Goal: Check status: Check status

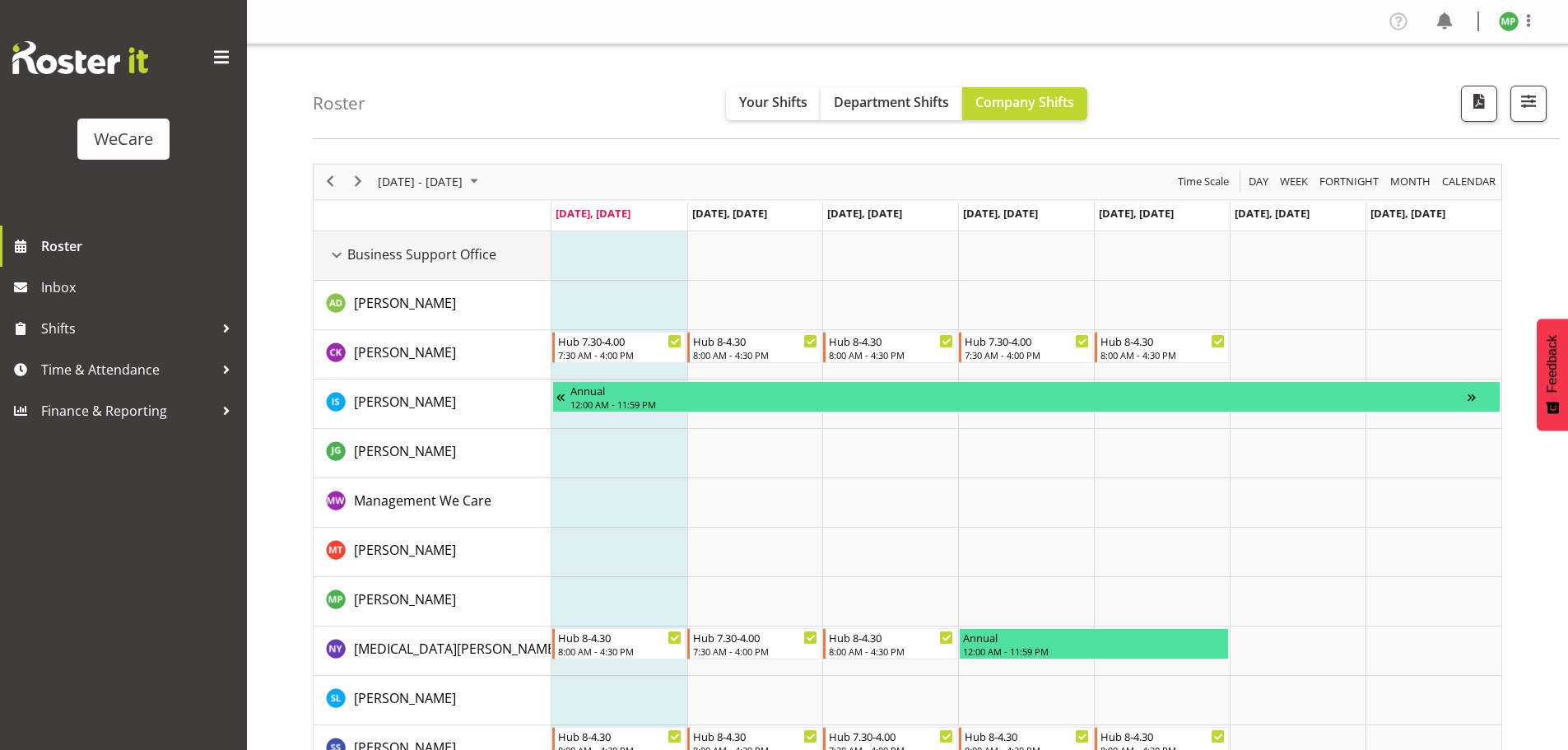
click at [351, 251] on span "Business Support Office" at bounding box center [421, 254] width 149 height 20
click at [344, 255] on div "Business Support Office resource" at bounding box center [336, 255] width 21 height 21
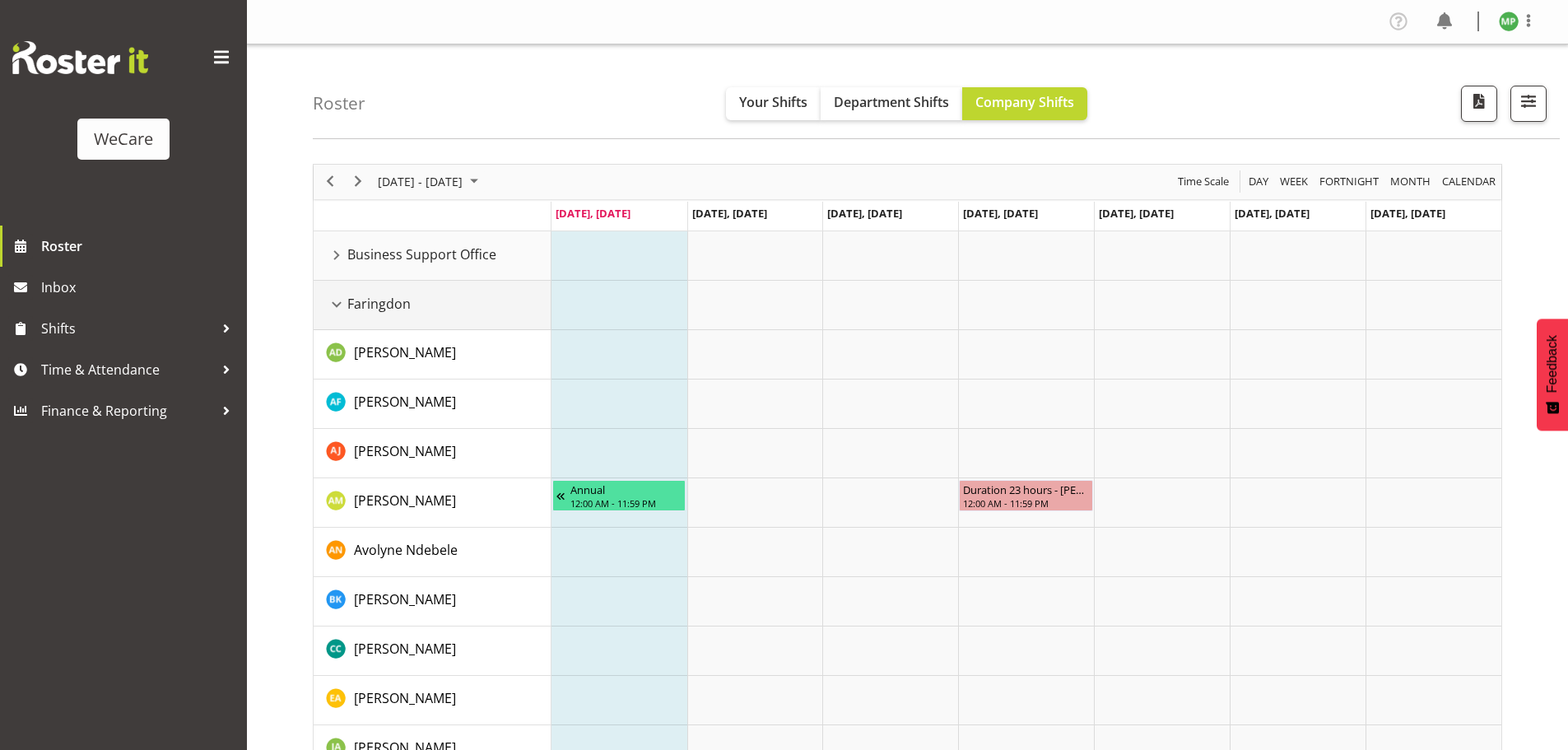
click at [334, 305] on div "Faringdon resource" at bounding box center [336, 304] width 21 height 21
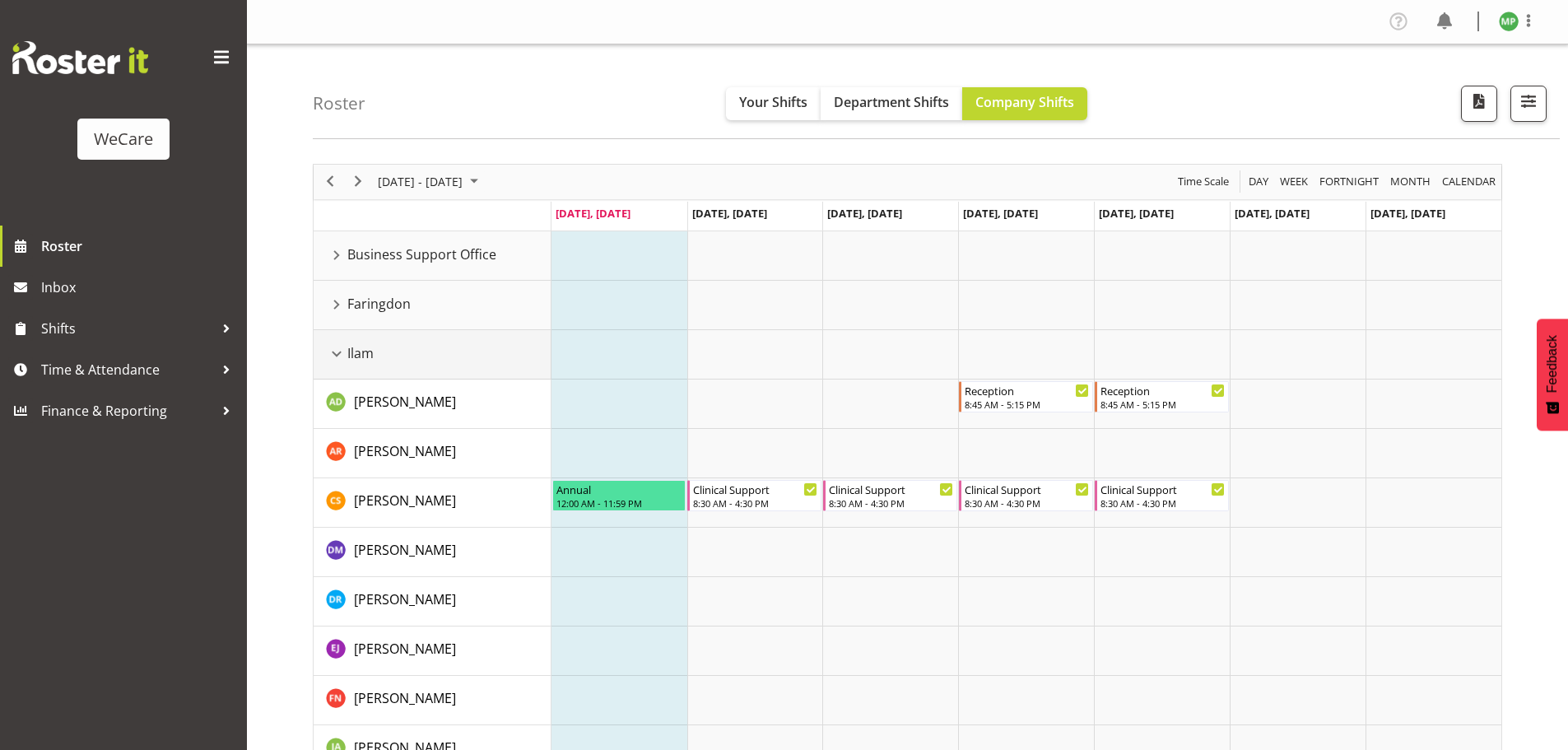
click at [339, 356] on div "Ilam resource" at bounding box center [336, 353] width 21 height 21
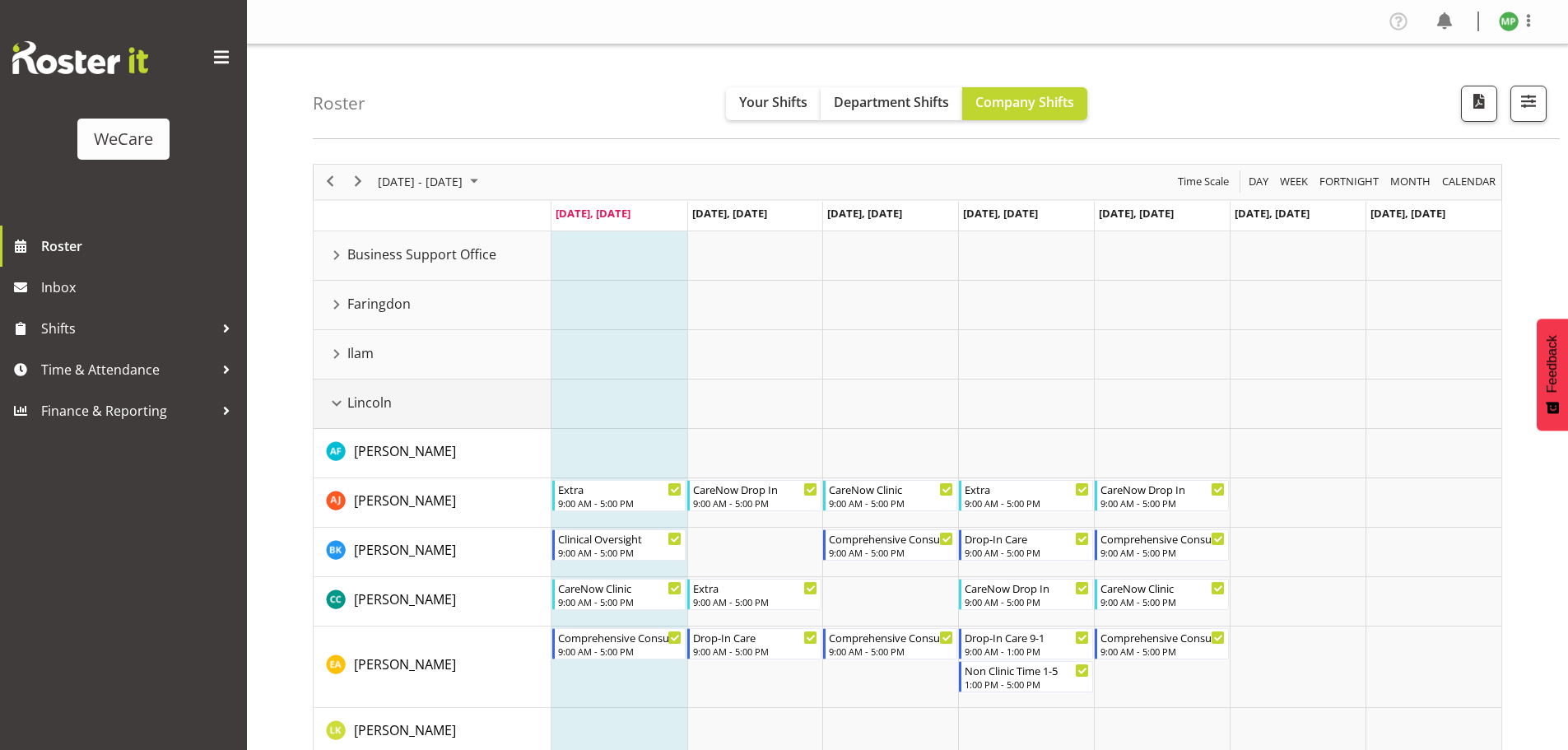
click at [340, 399] on div "Lincoln resource" at bounding box center [336, 403] width 21 height 21
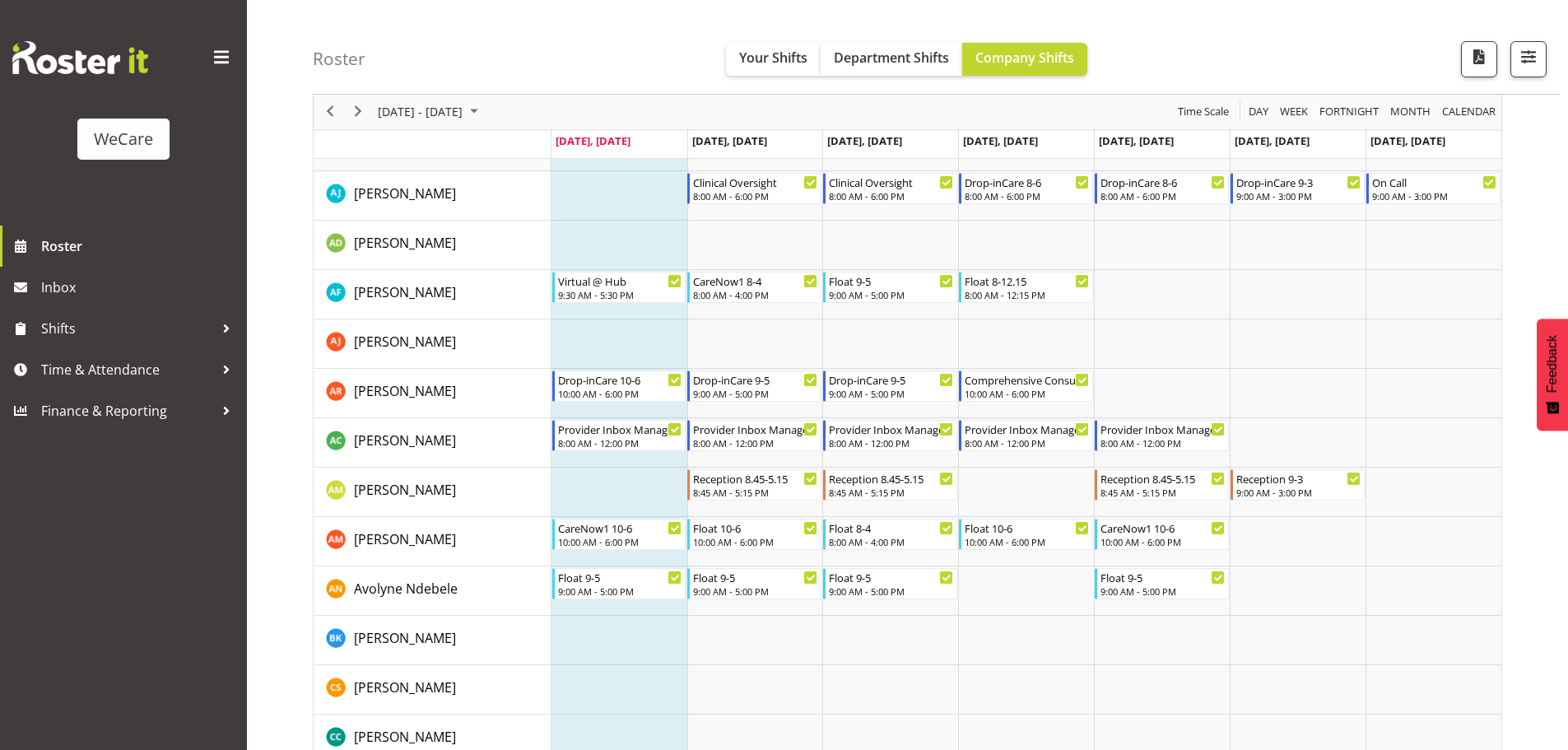
scroll to position [1091, 0]
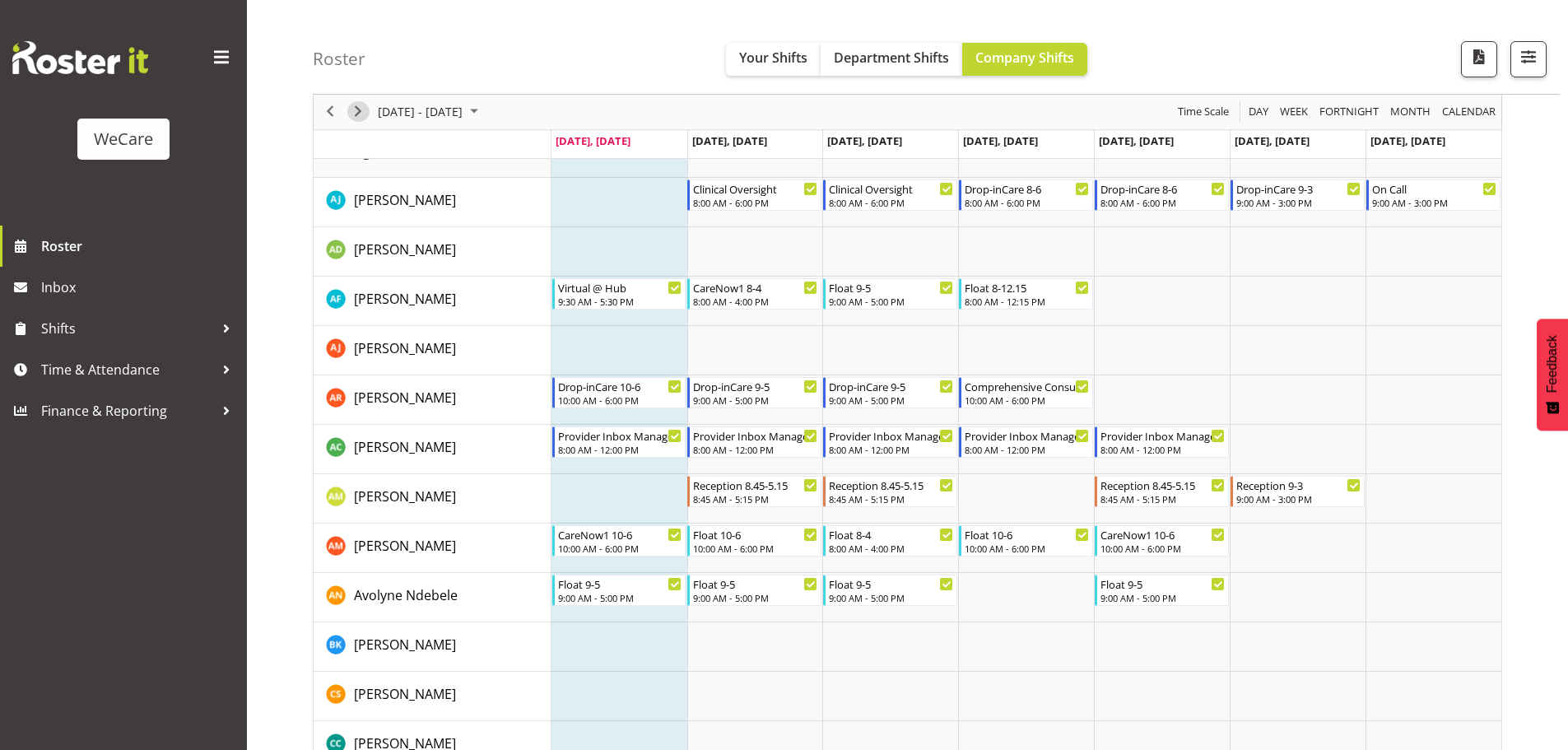
click at [365, 113] on span "Next" at bounding box center [358, 112] width 20 height 20
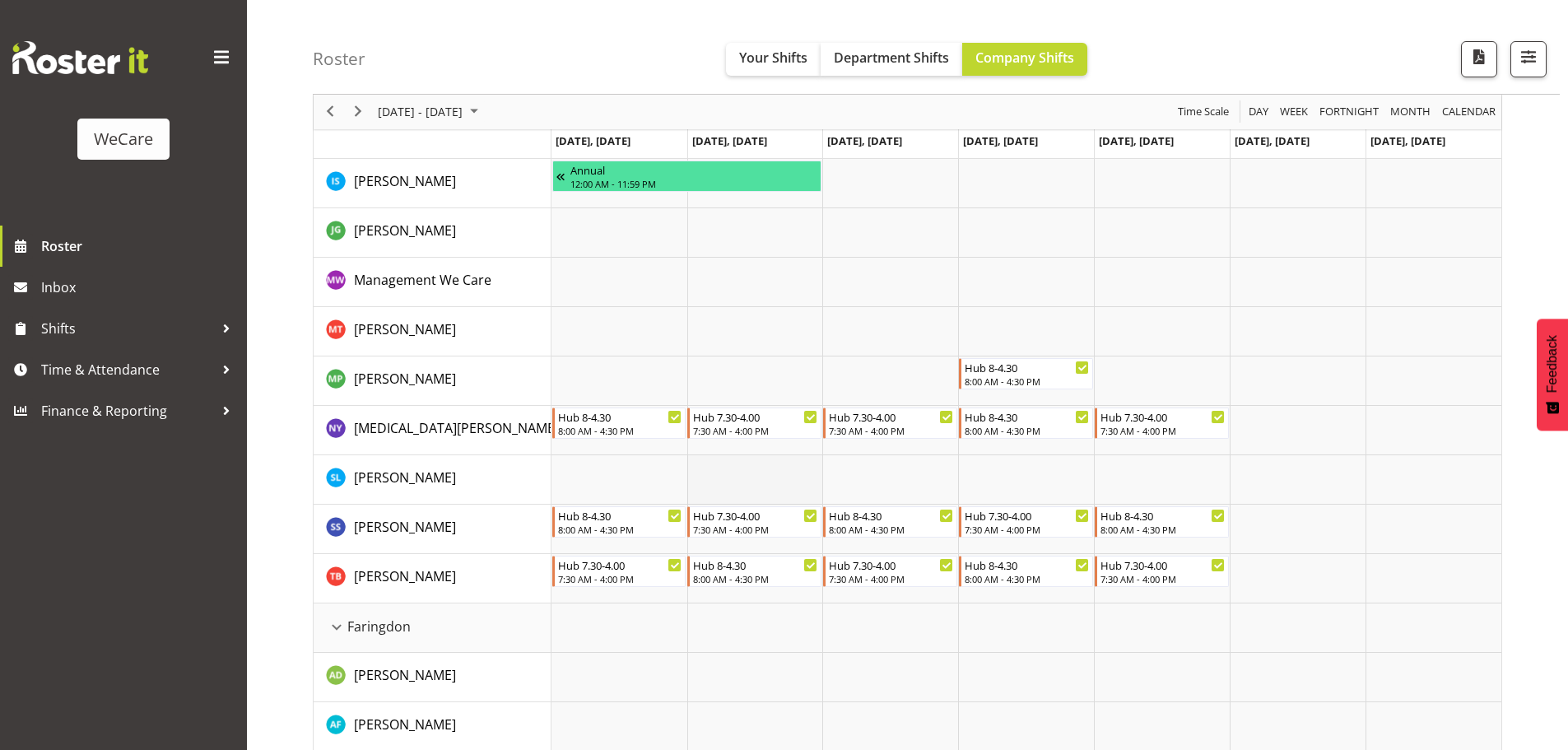
scroll to position [411, 0]
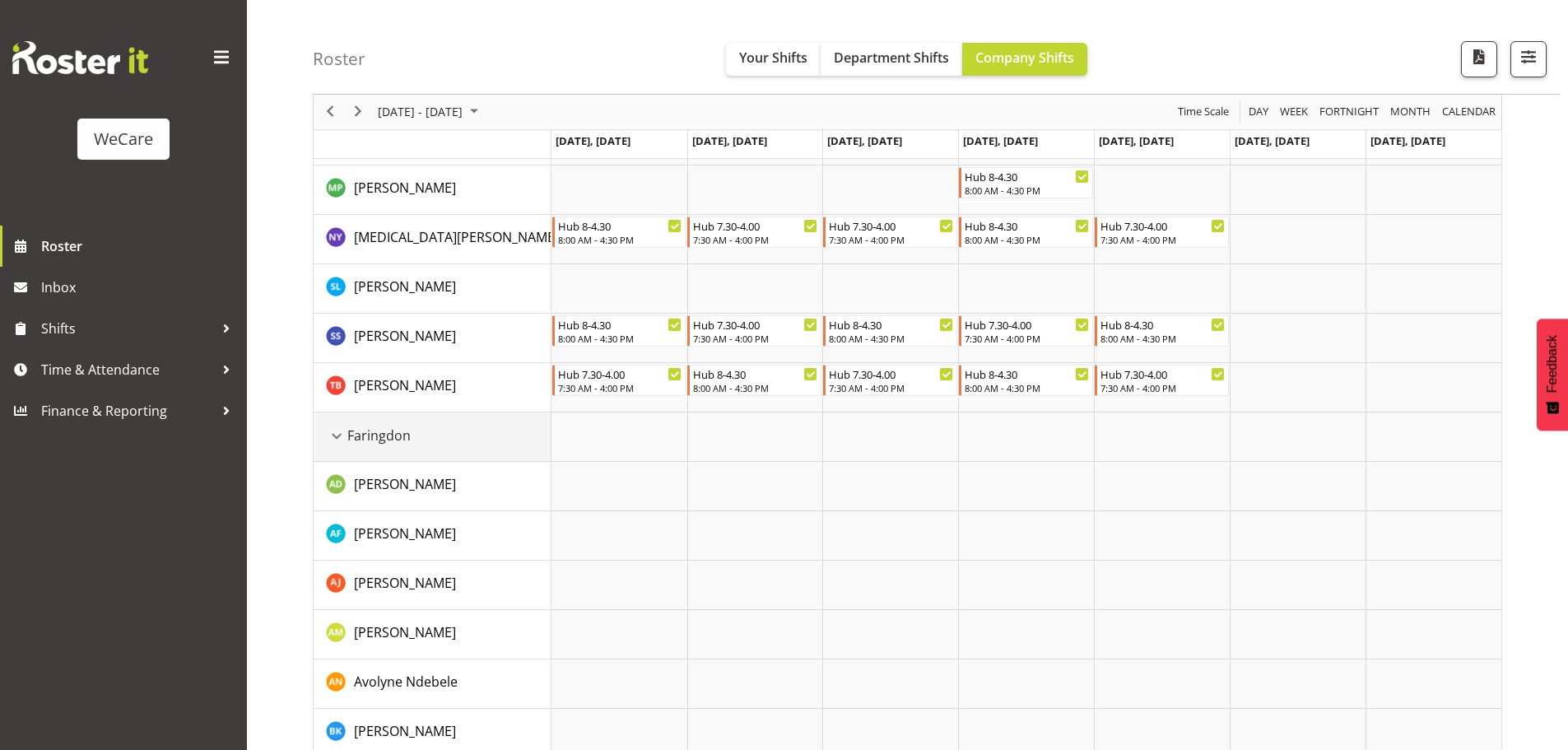
click at [357, 432] on span "Faringdon" at bounding box center [379, 435] width 63 height 20
click at [338, 434] on div "Faringdon resource" at bounding box center [336, 436] width 21 height 21
